Goal: Find specific page/section: Find specific page/section

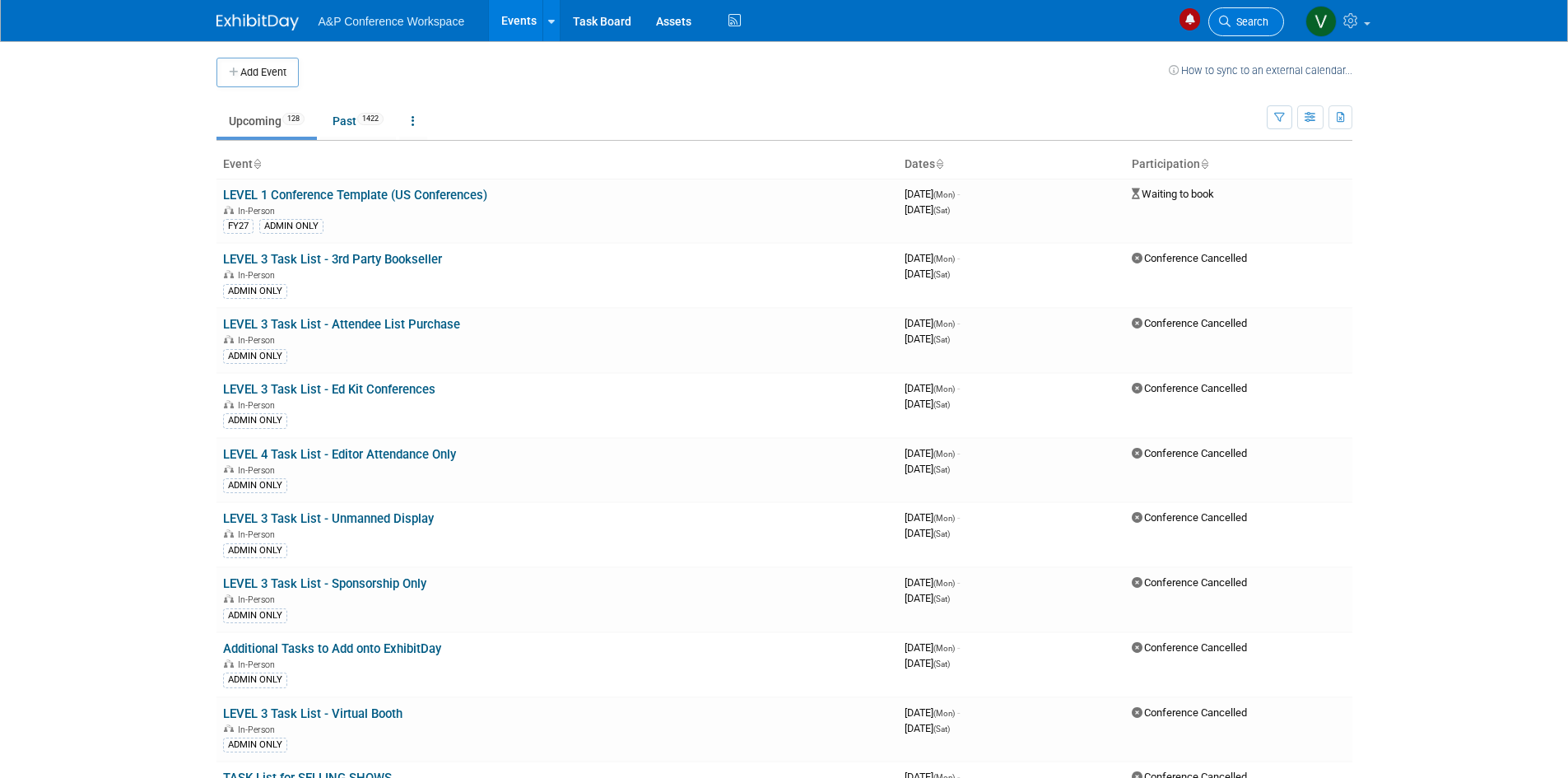
click at [1251, 15] on link "Search" at bounding box center [1246, 22] width 76 height 29
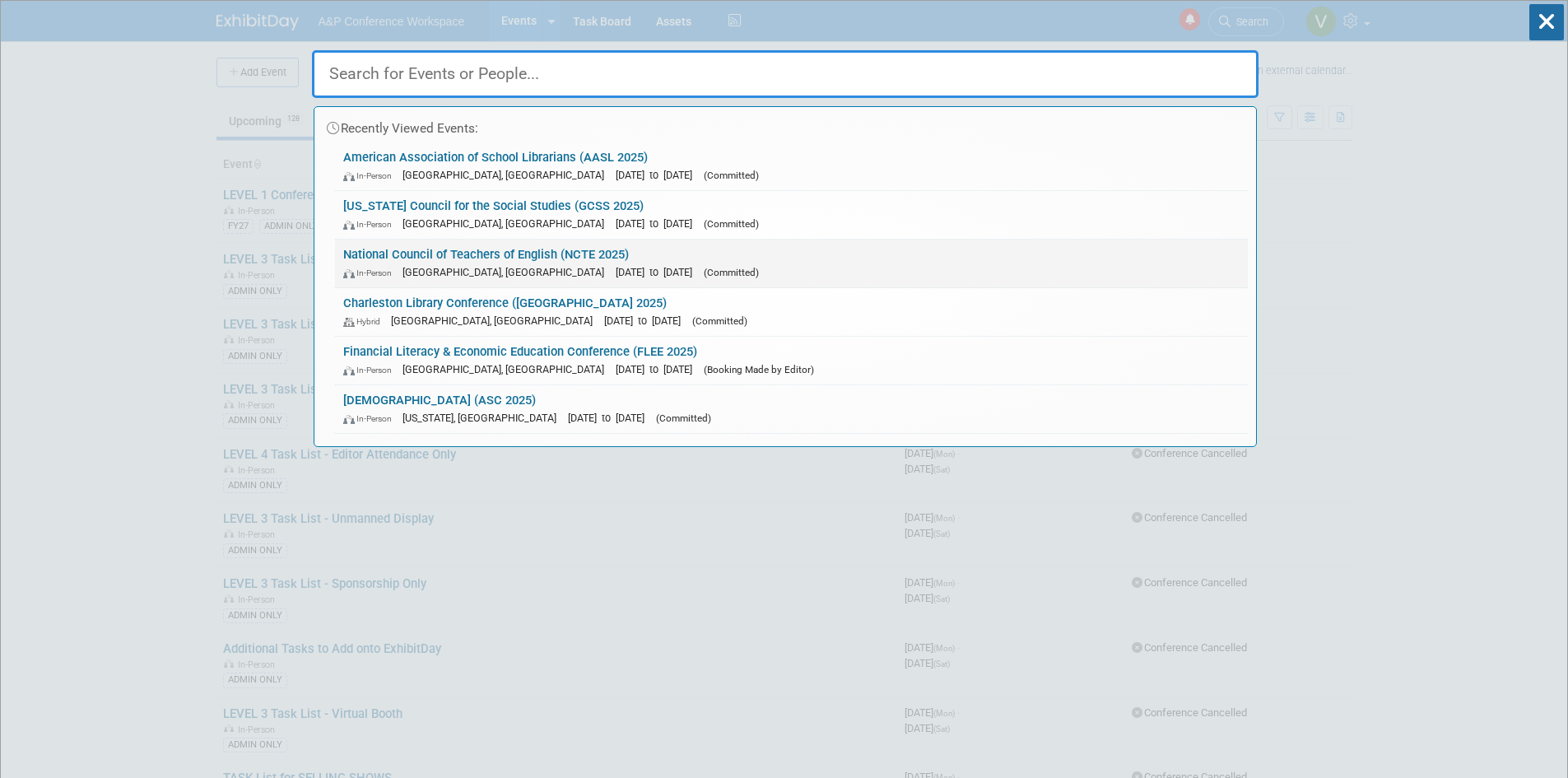
click at [581, 252] on link "National Council of Teachers of English (NCTE 2025) In-Person [GEOGRAPHIC_DATA]…" at bounding box center [791, 263] width 913 height 47
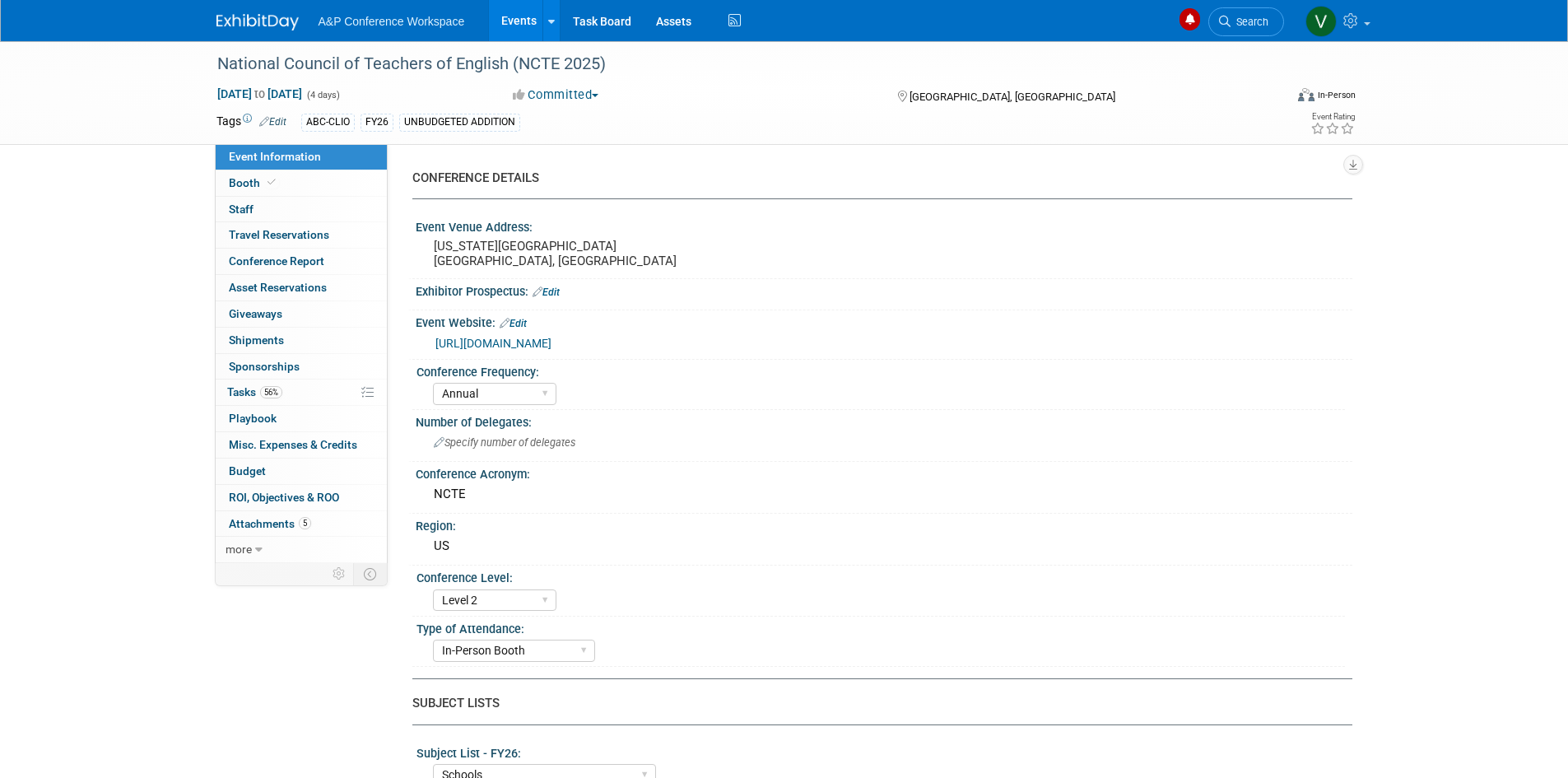
select select "Annual"
select select "Level 2"
select select "In-Person Booth"
select select "Schools"
select select "Bloomsbury Digital Resources"
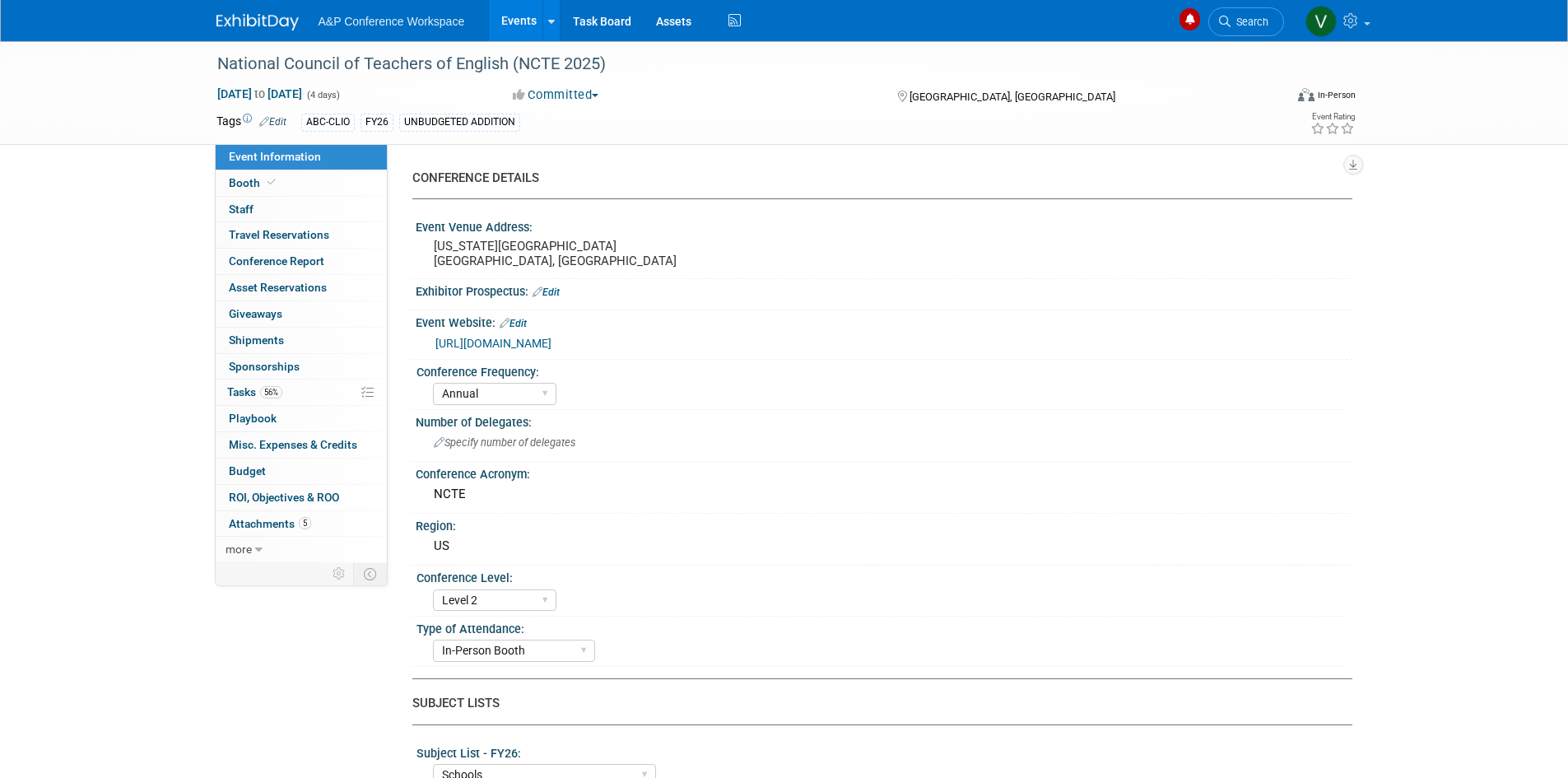
select select "Amanda Oney"
select select "Veronica Dove"
select select "Rosalie Love"
select select "Brand/Subject Presence​"
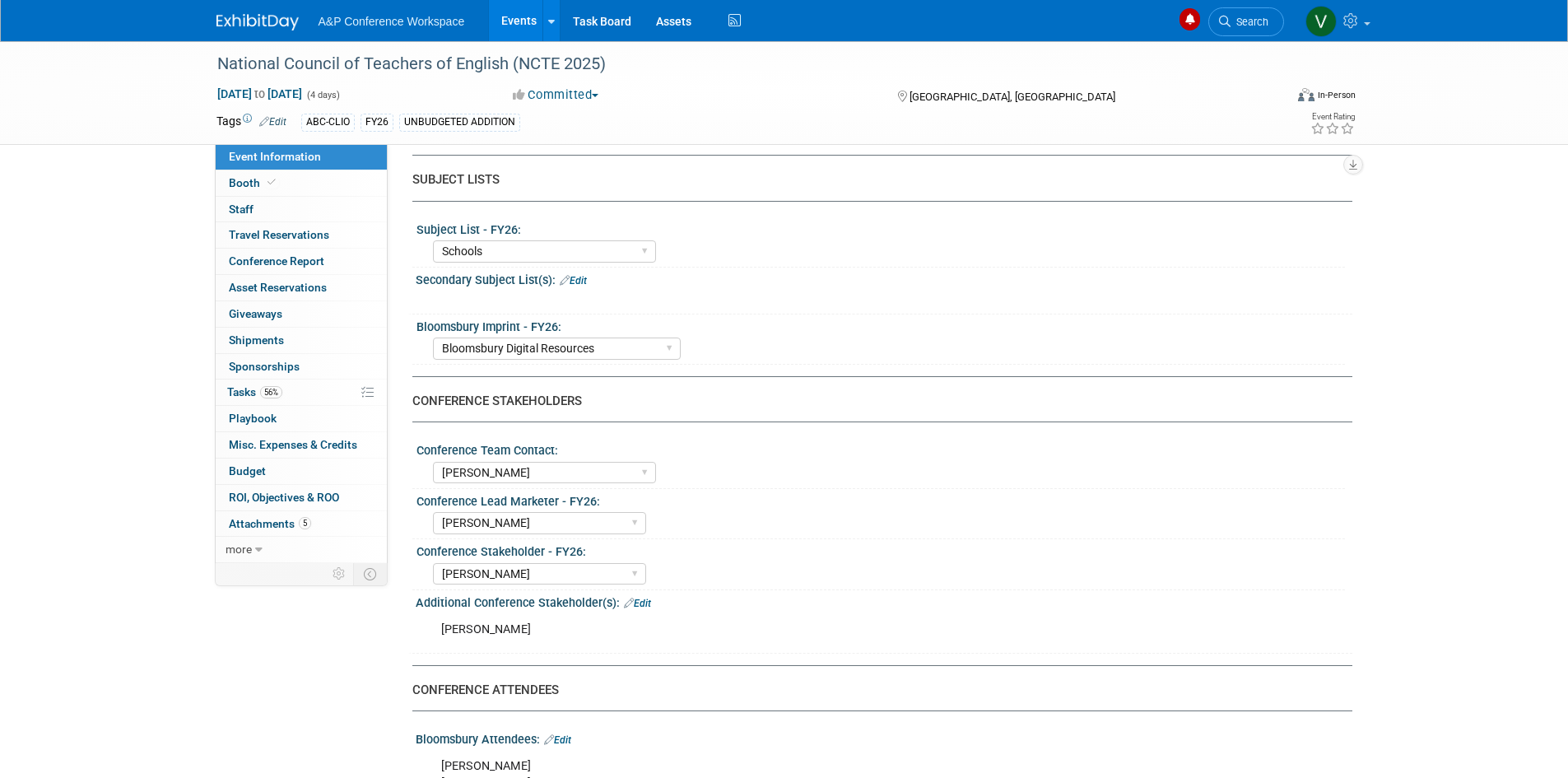
scroll to position [412, 0]
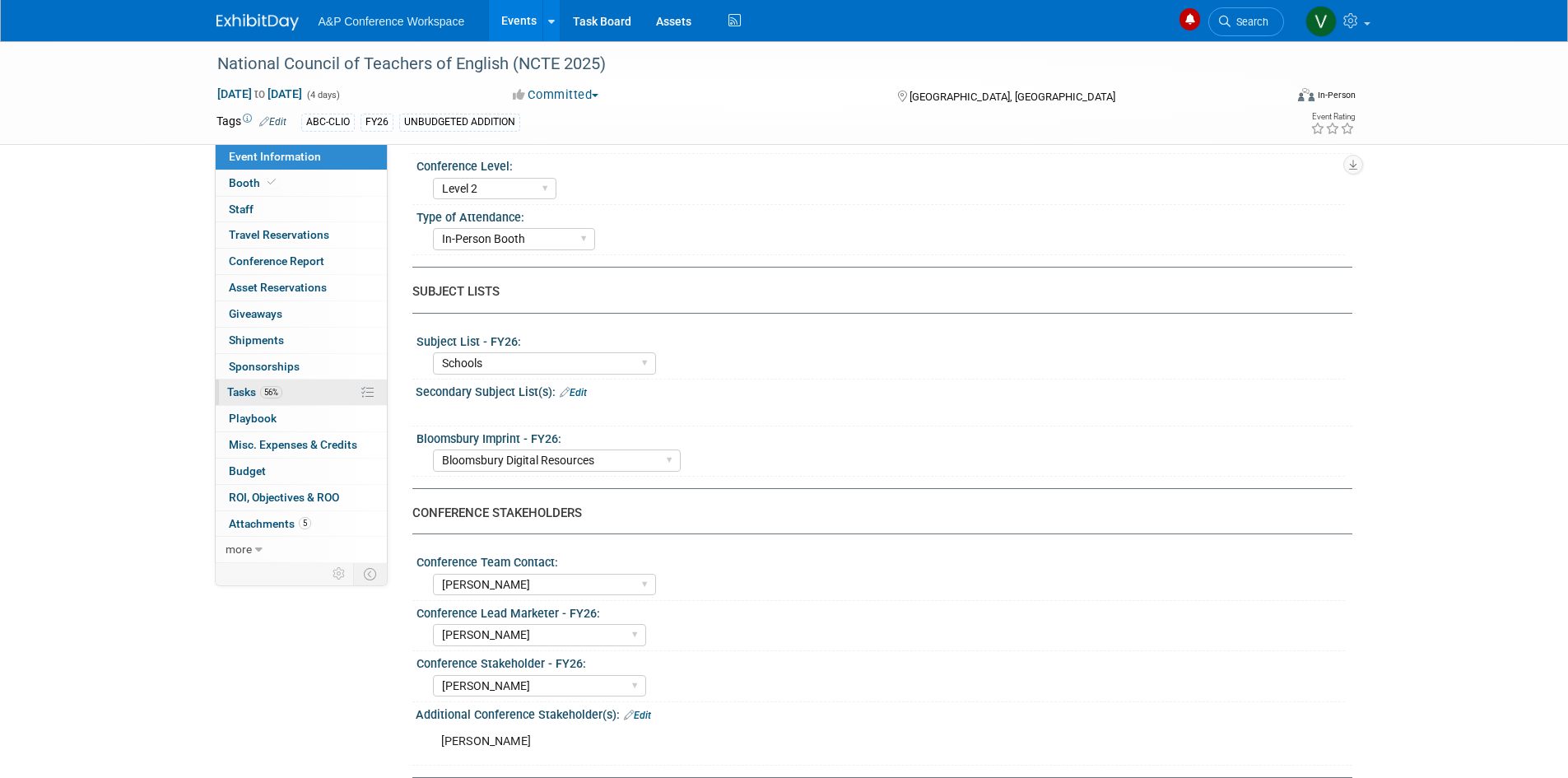
click at [239, 388] on span "Tasks 56%" at bounding box center [255, 392] width 55 height 14
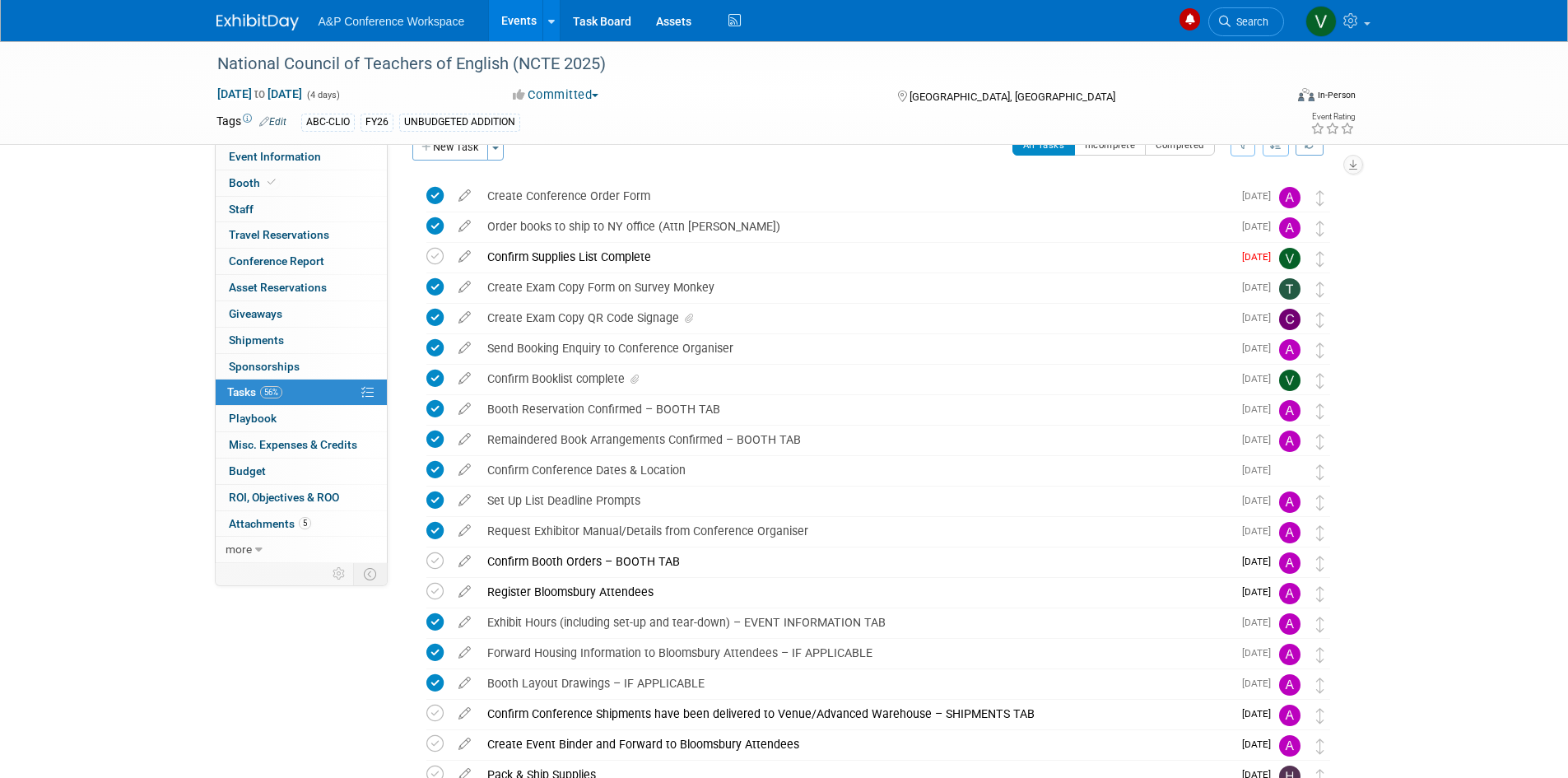
scroll to position [0, 0]
